Goal: Navigation & Orientation: Find specific page/section

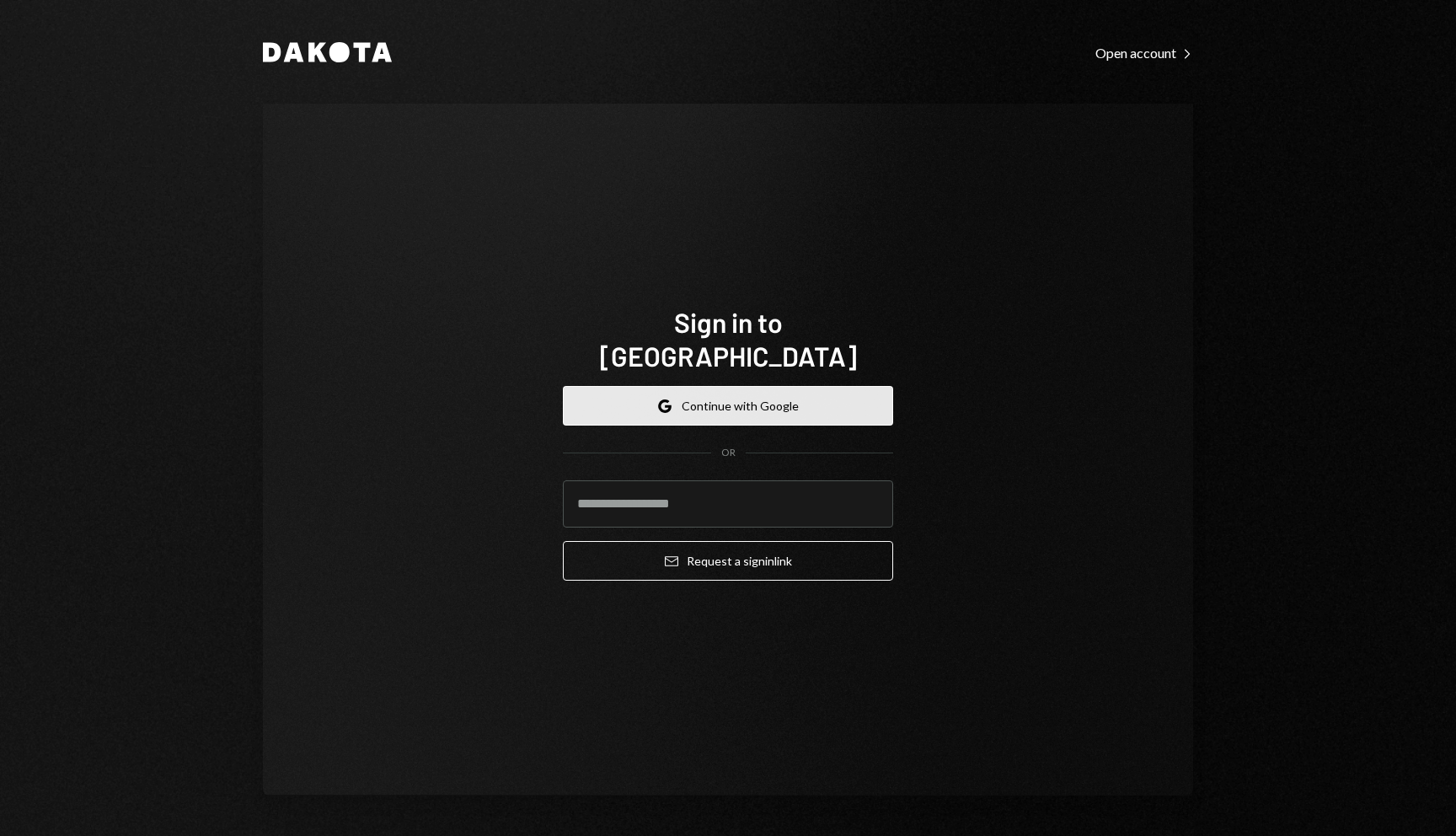
click at [784, 404] on button "Google Continue with Google" at bounding box center [727, 405] width 330 height 40
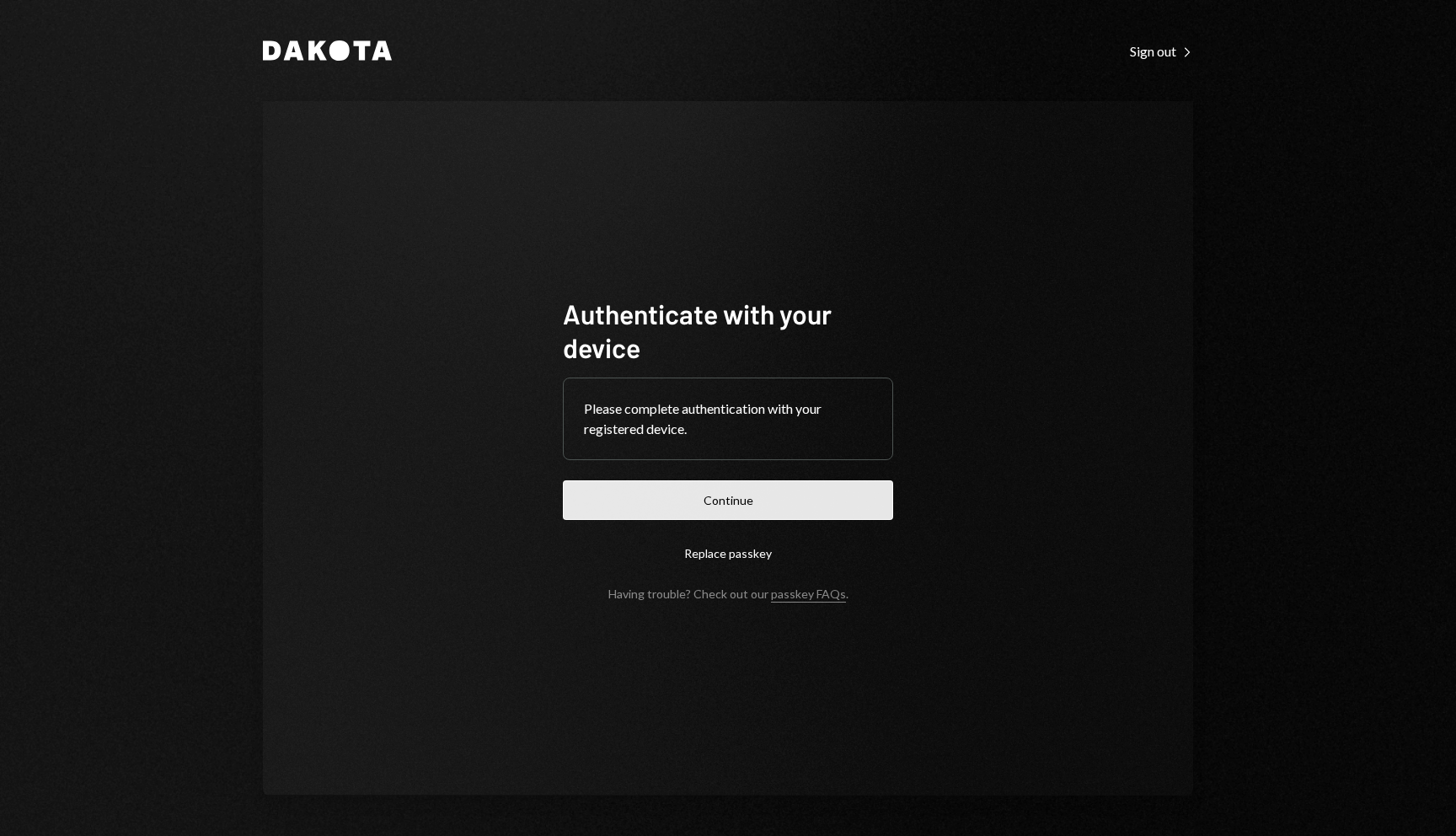
click at [739, 492] on button "Continue" at bounding box center [727, 499] width 330 height 40
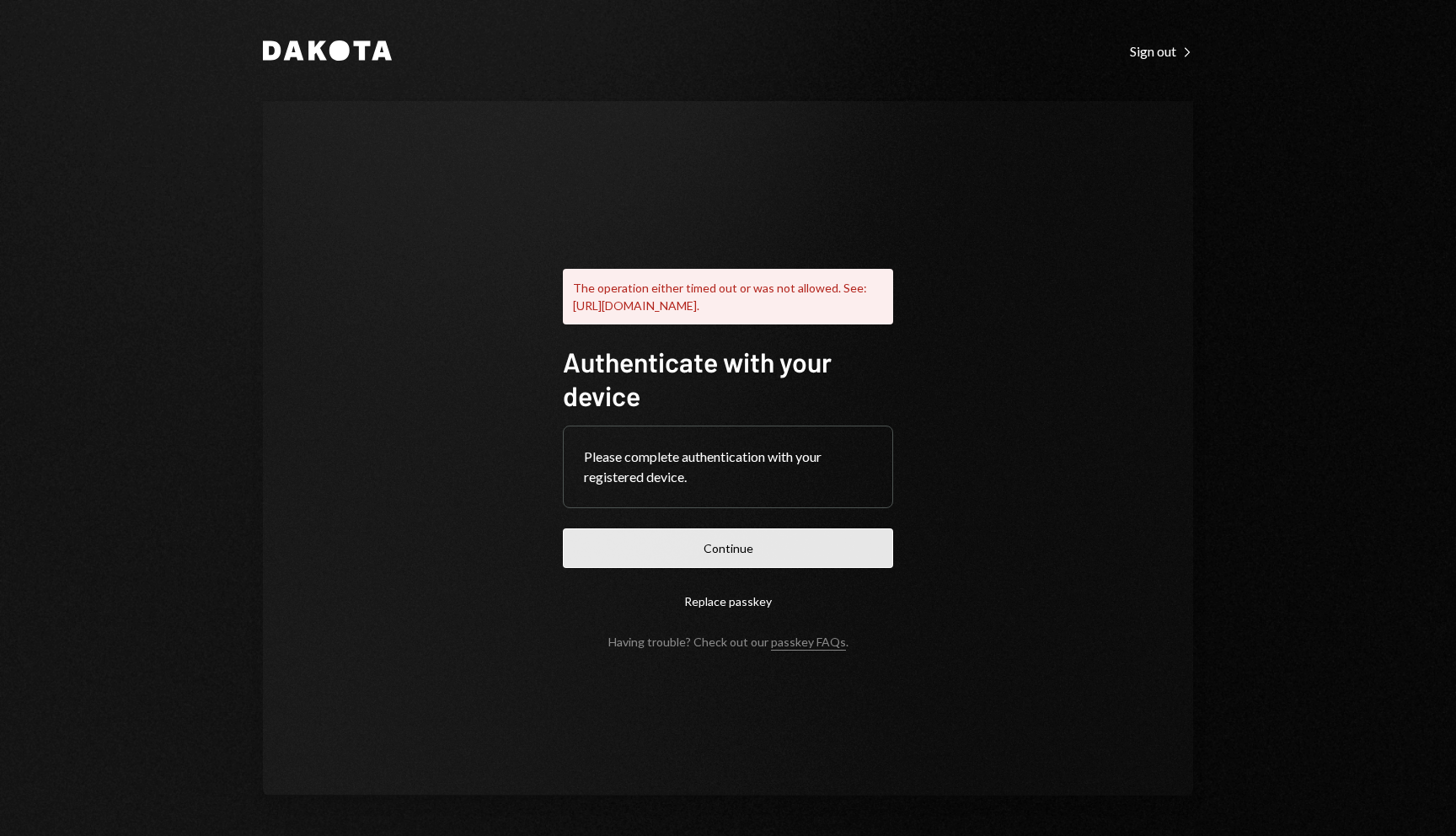
click at [751, 560] on button "Continue" at bounding box center [727, 547] width 330 height 40
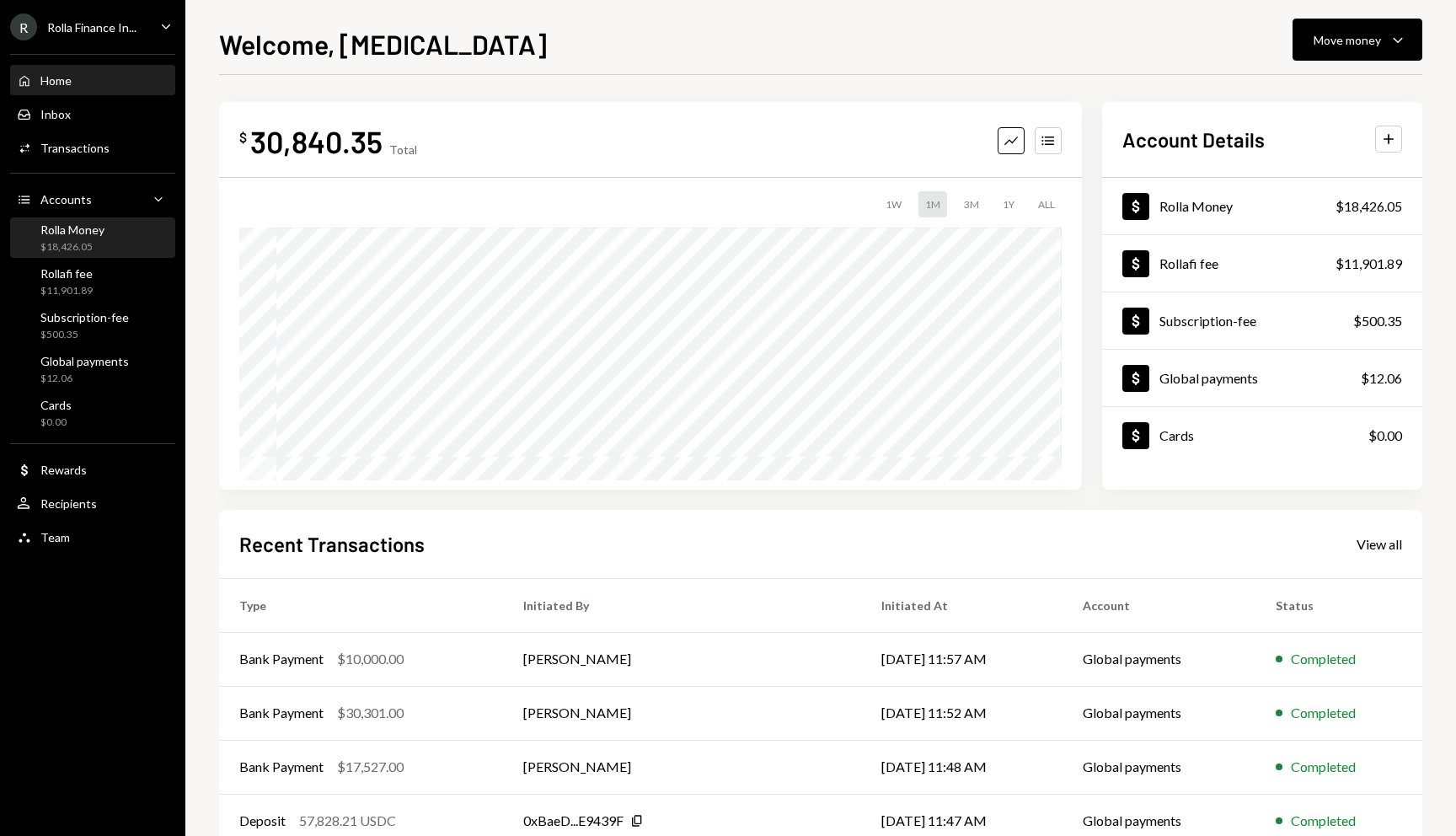
click at [80, 246] on div "$18,426.05" at bounding box center [72, 247] width 64 height 14
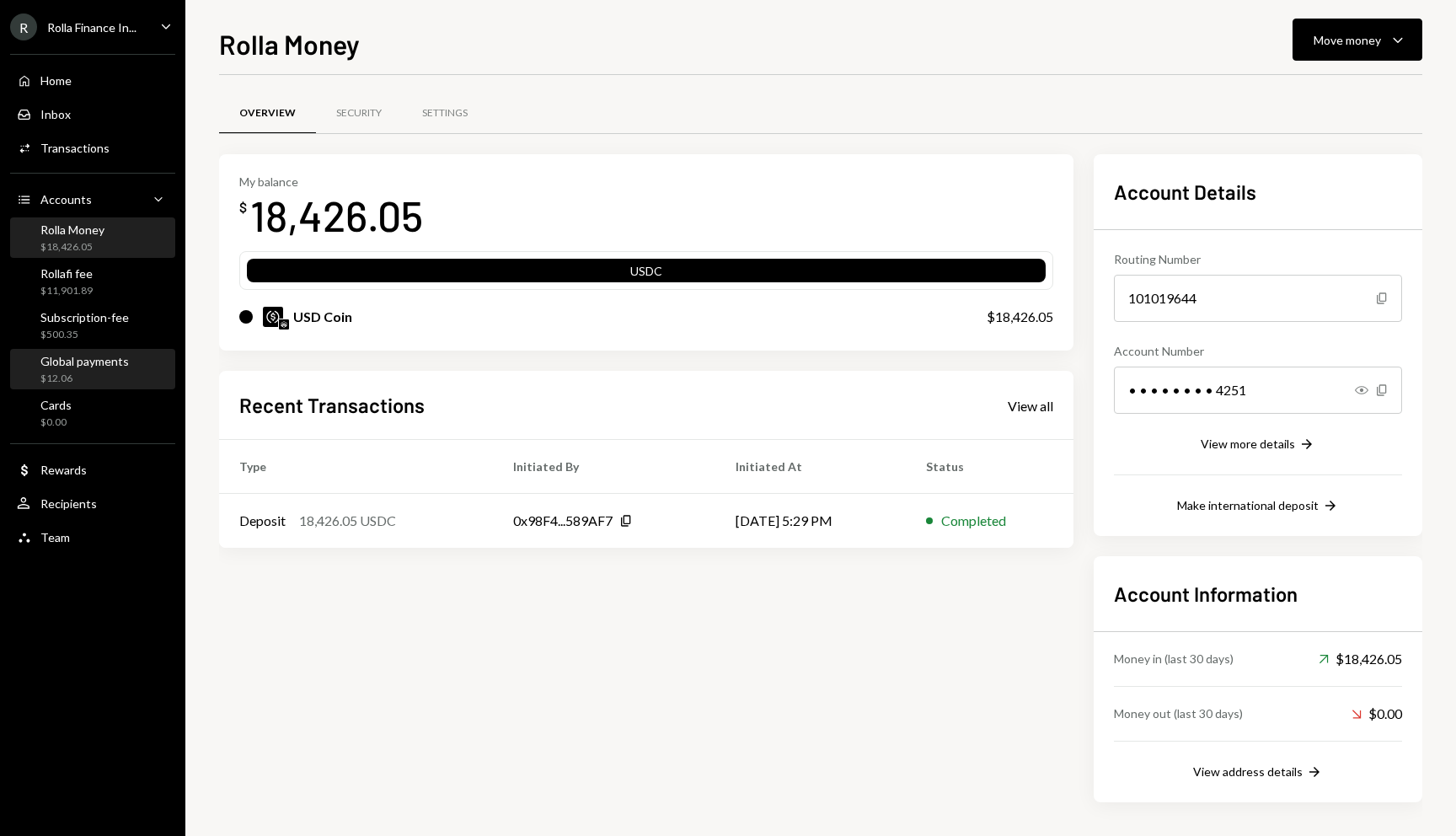
click at [88, 354] on div "Global payments" at bounding box center [85, 361] width 89 height 14
